Goal: Use online tool/utility: Utilize a website feature to perform a specific function

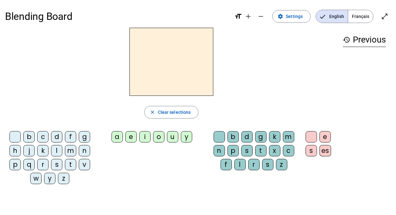
click at [231, 136] on div "b" at bounding box center [232, 136] width 11 height 11
click at [324, 133] on div "e" at bounding box center [324, 136] width 11 height 11
click at [226, 165] on div "f" at bounding box center [225, 164] width 11 height 11
click at [241, 164] on div "l" at bounding box center [239, 164] width 11 height 11
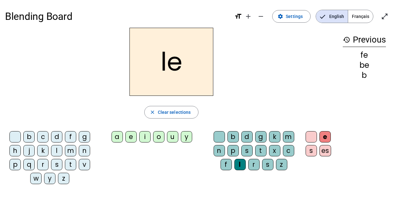
click at [251, 162] on div "r" at bounding box center [253, 164] width 11 height 11
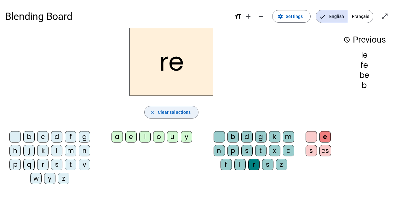
click at [178, 114] on span "Clear selections" at bounding box center [174, 112] width 33 height 8
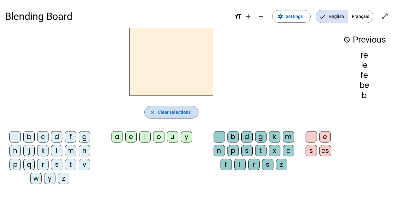
click at [178, 114] on span "Clear selections" at bounding box center [174, 112] width 33 height 8
click at [233, 149] on div "p" at bounding box center [232, 150] width 11 height 11
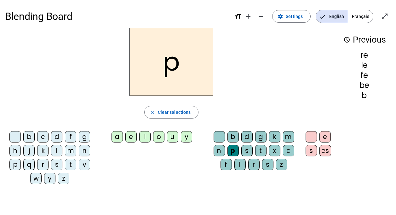
click at [233, 149] on div "p" at bounding box center [232, 150] width 11 height 11
click at [114, 136] on div "a" at bounding box center [116, 136] width 11 height 11
click at [31, 137] on div "b" at bounding box center [28, 136] width 11 height 11
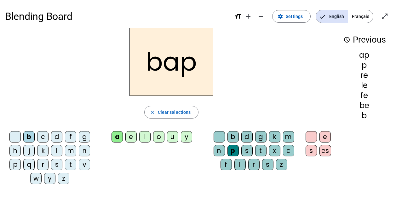
click at [159, 137] on div "o" at bounding box center [158, 136] width 11 height 11
